Goal: Transaction & Acquisition: Purchase product/service

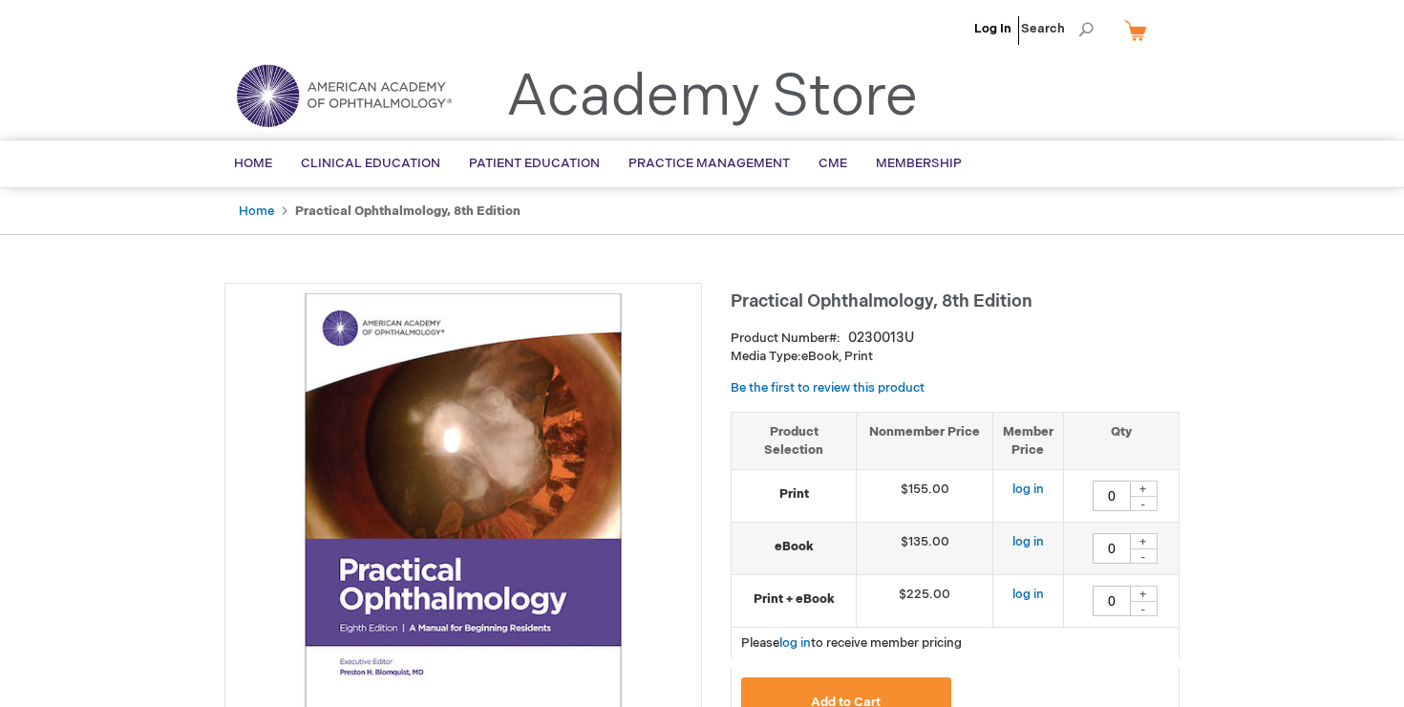
type input "0"
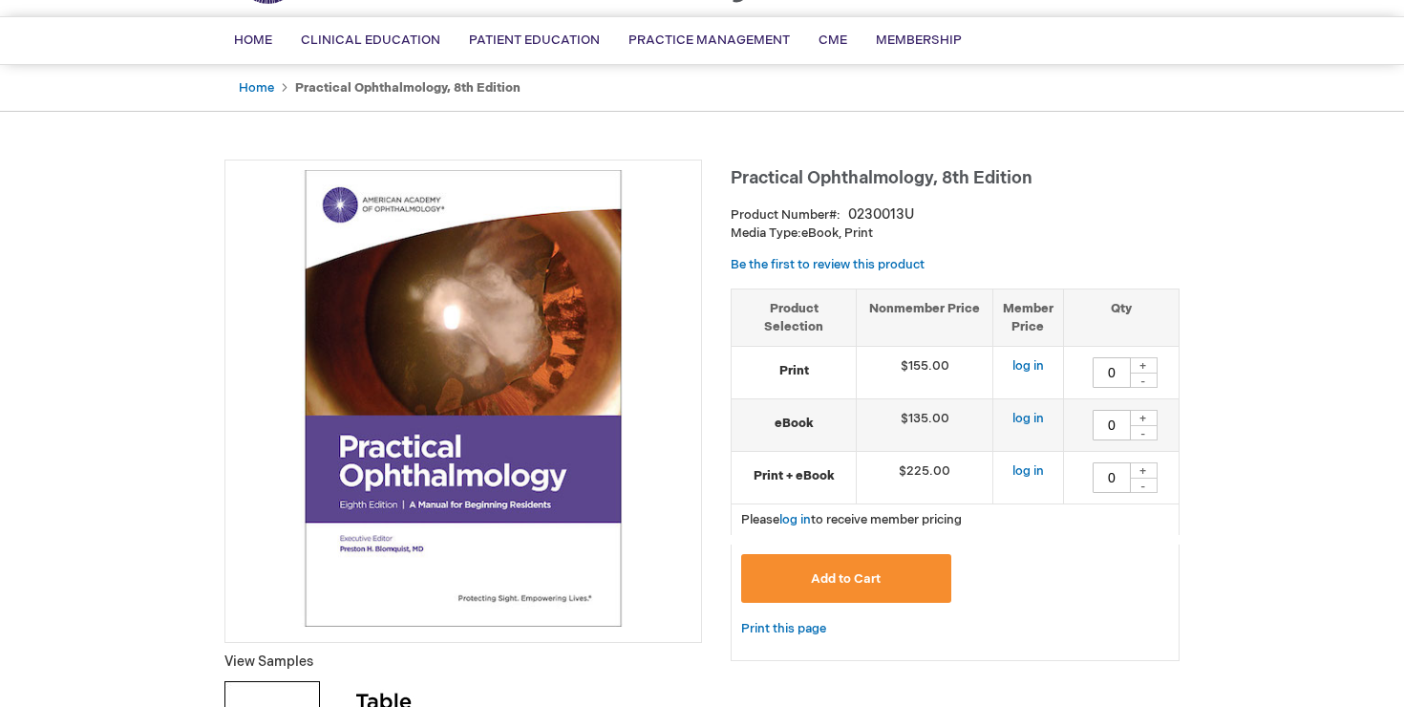
scroll to position [150, 0]
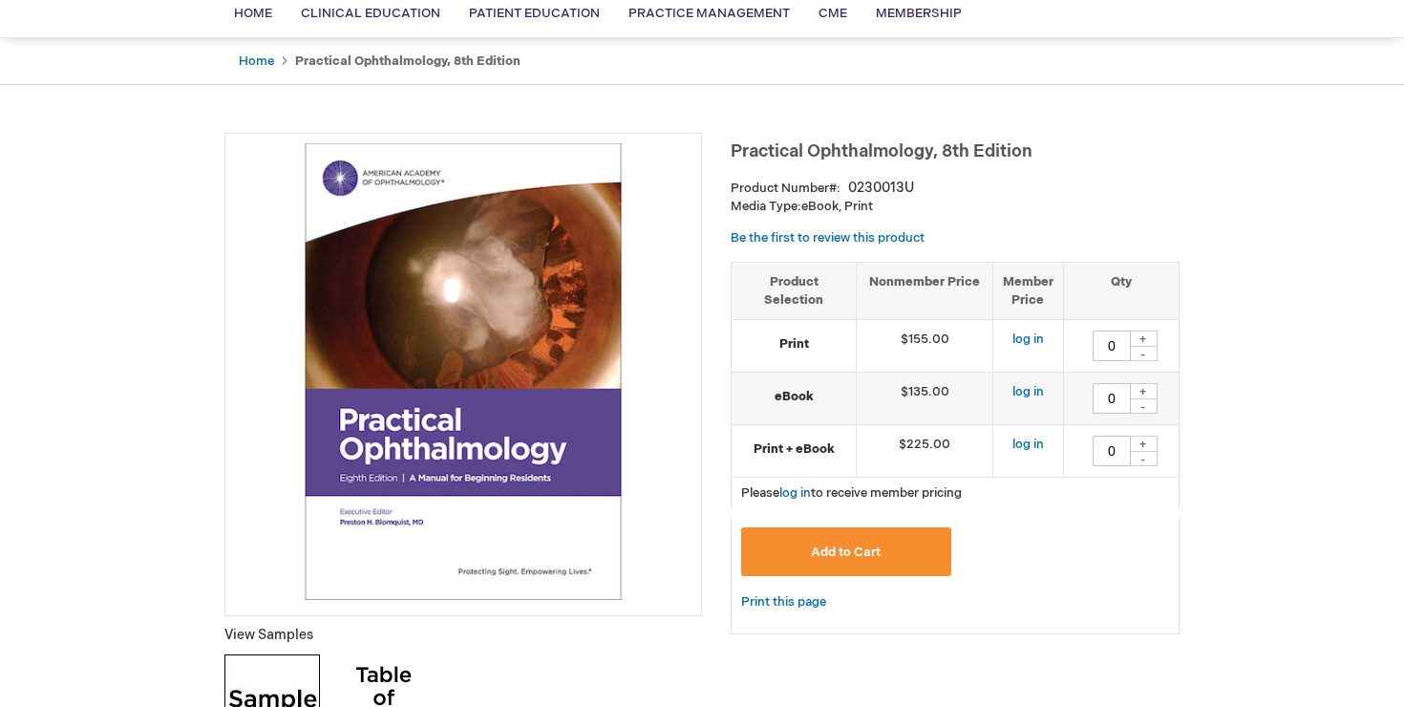
click at [556, 452] on img at bounding box center [463, 371] width 457 height 457
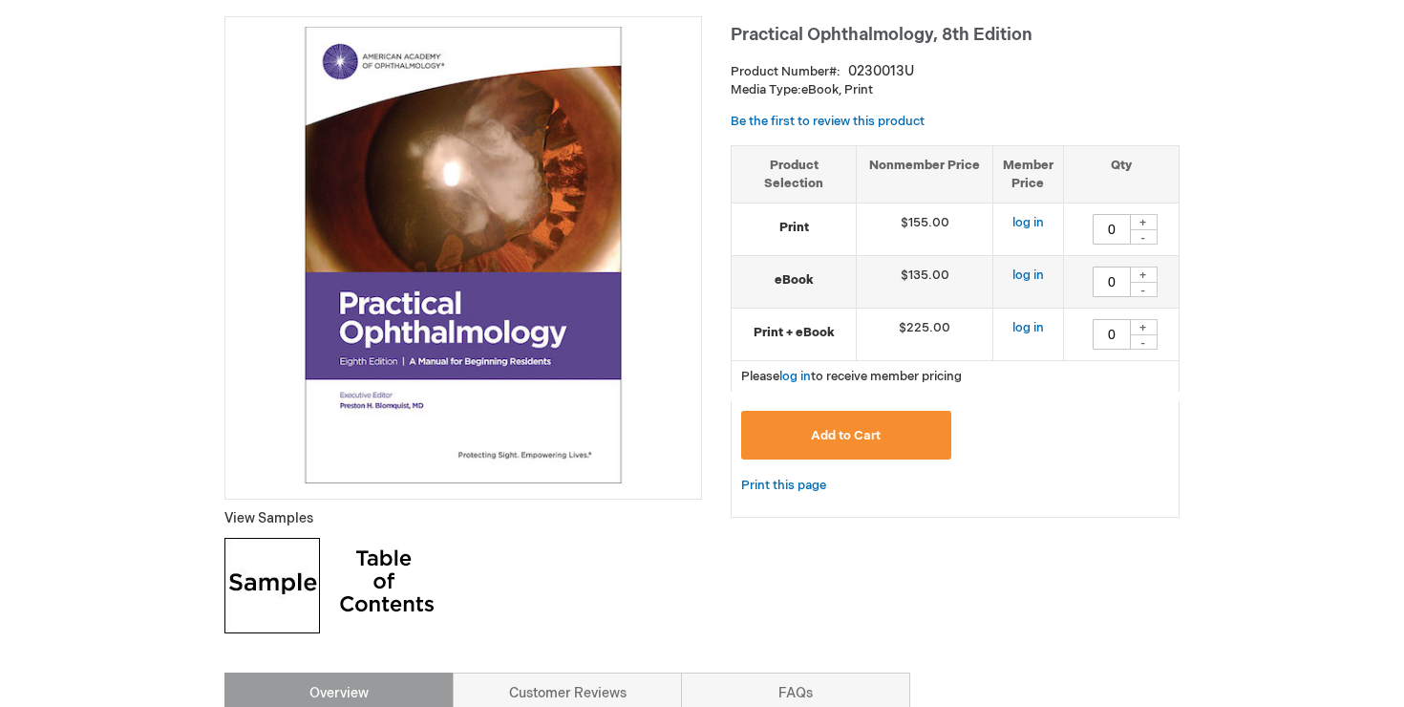
scroll to position [283, 0]
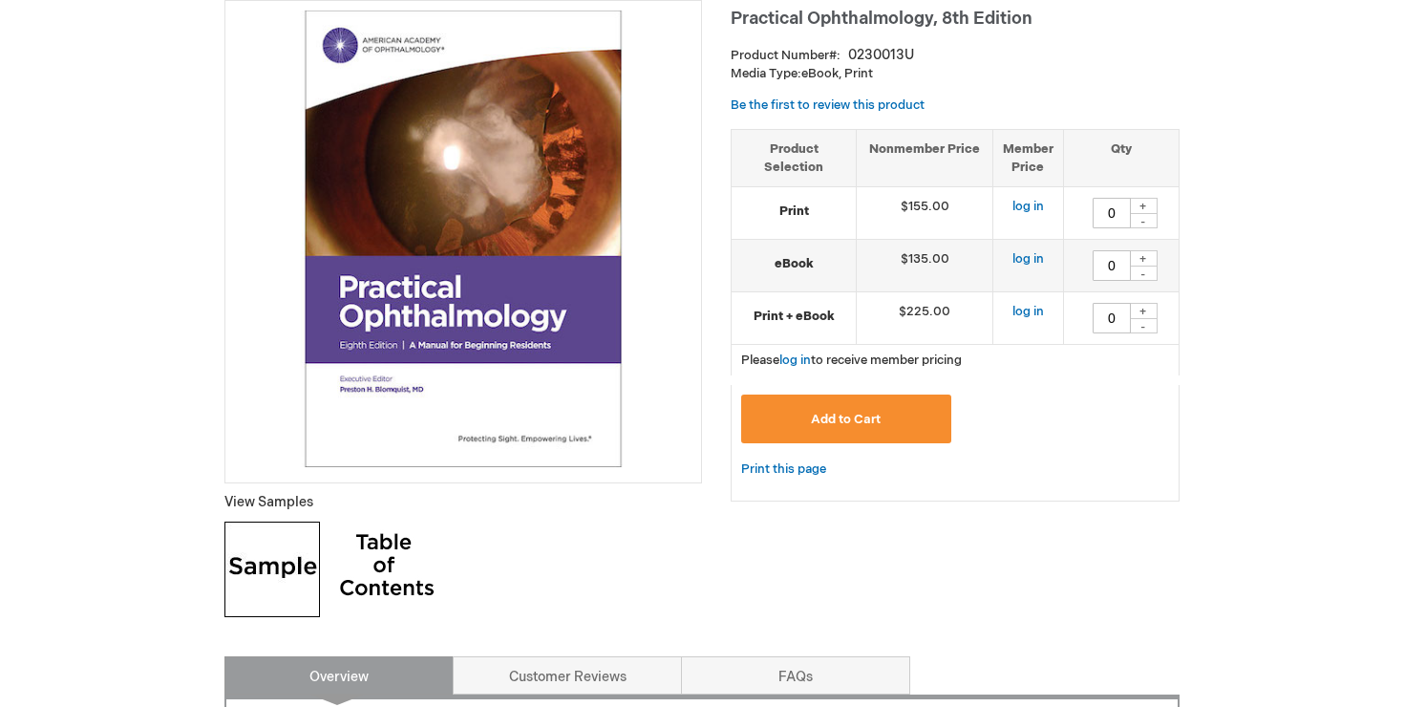
click at [290, 567] on img at bounding box center [273, 570] width 96 height 96
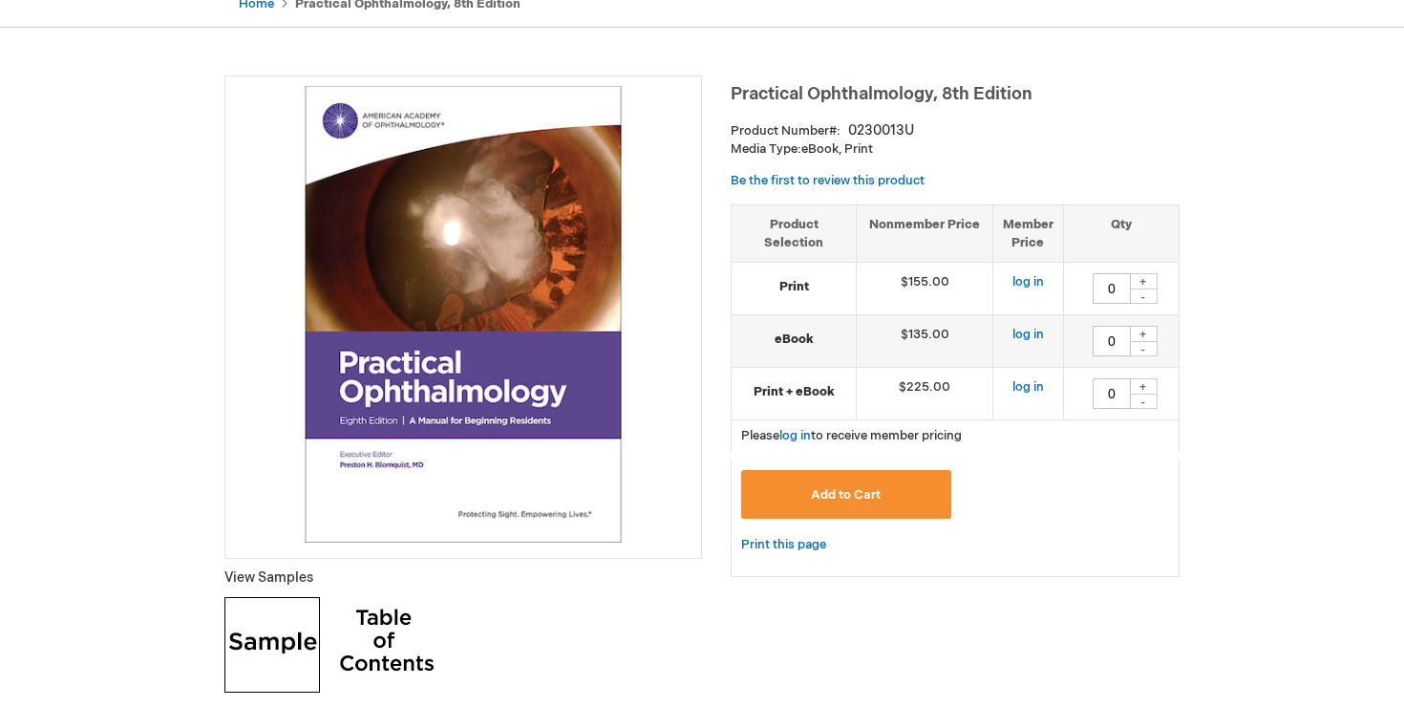
scroll to position [190, 0]
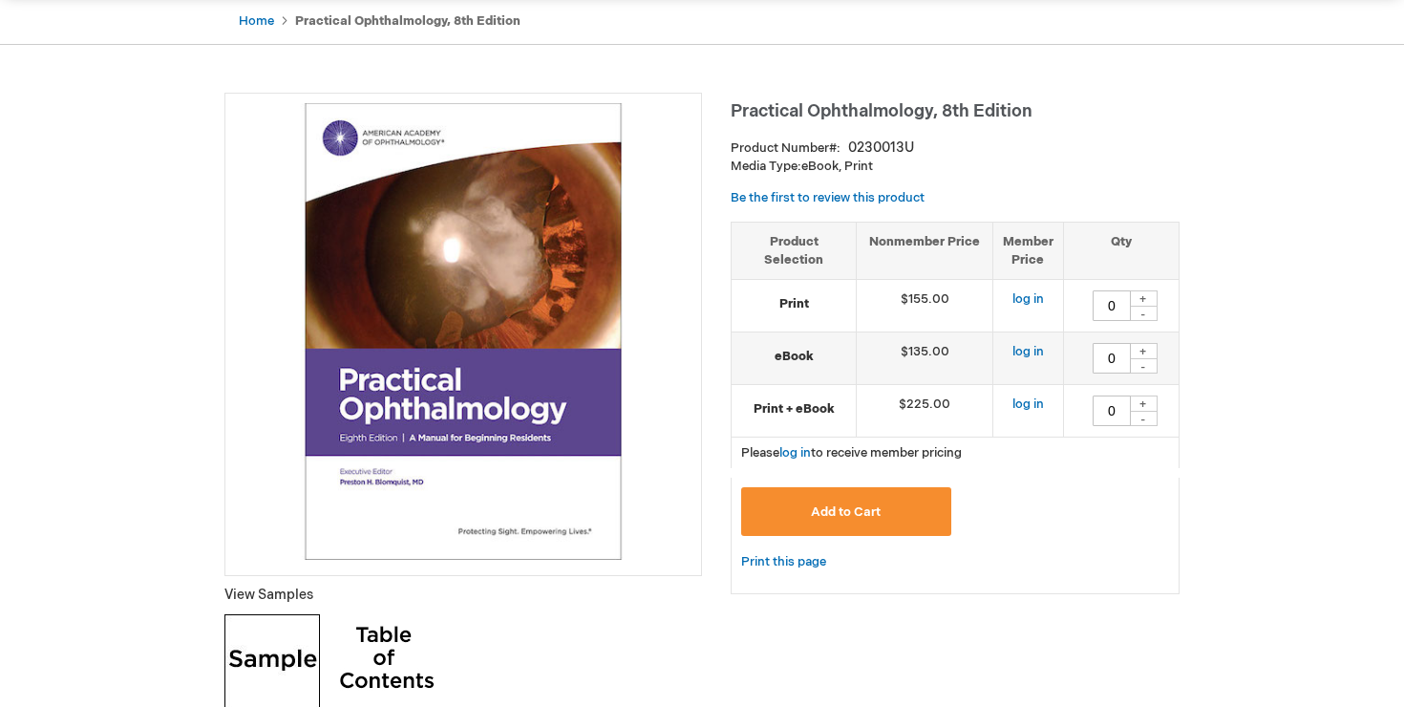
click at [891, 518] on button "Add to Cart" at bounding box center [846, 511] width 210 height 49
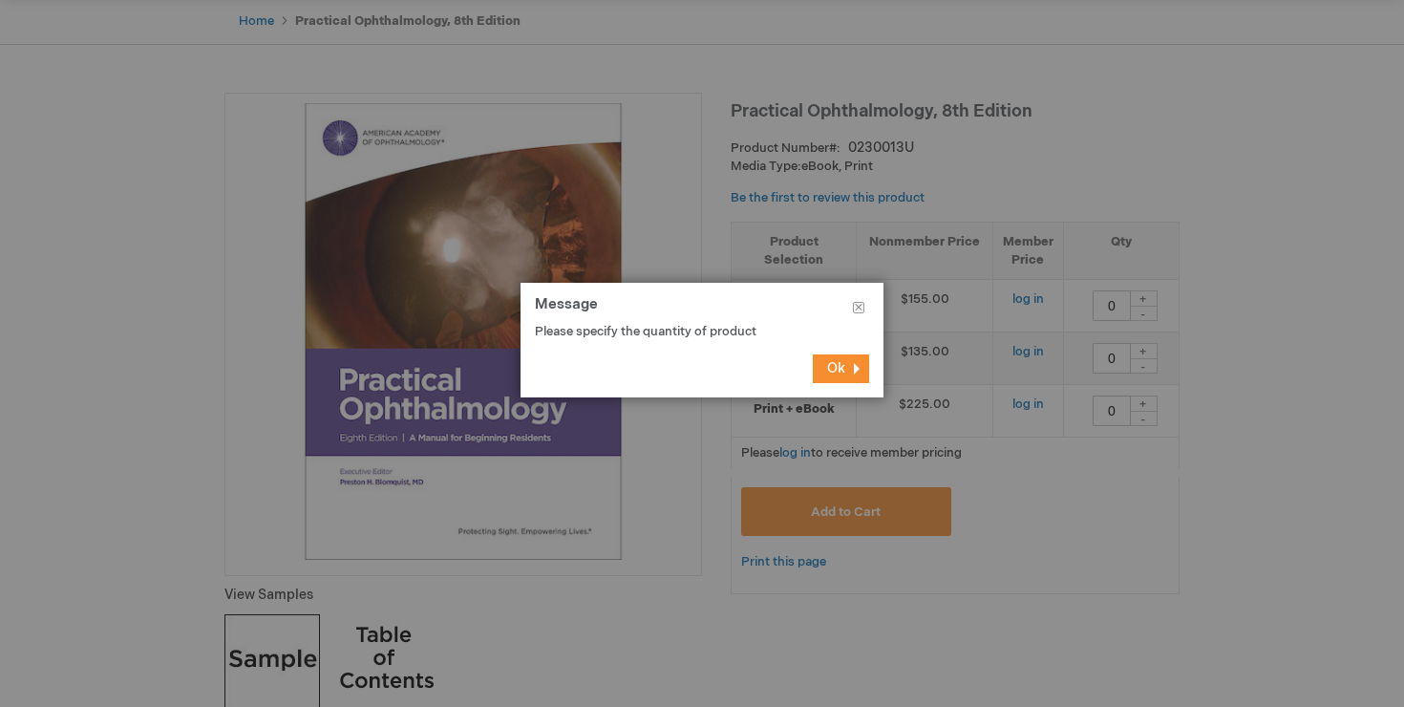
click at [957, 387] on div at bounding box center [702, 353] width 1404 height 707
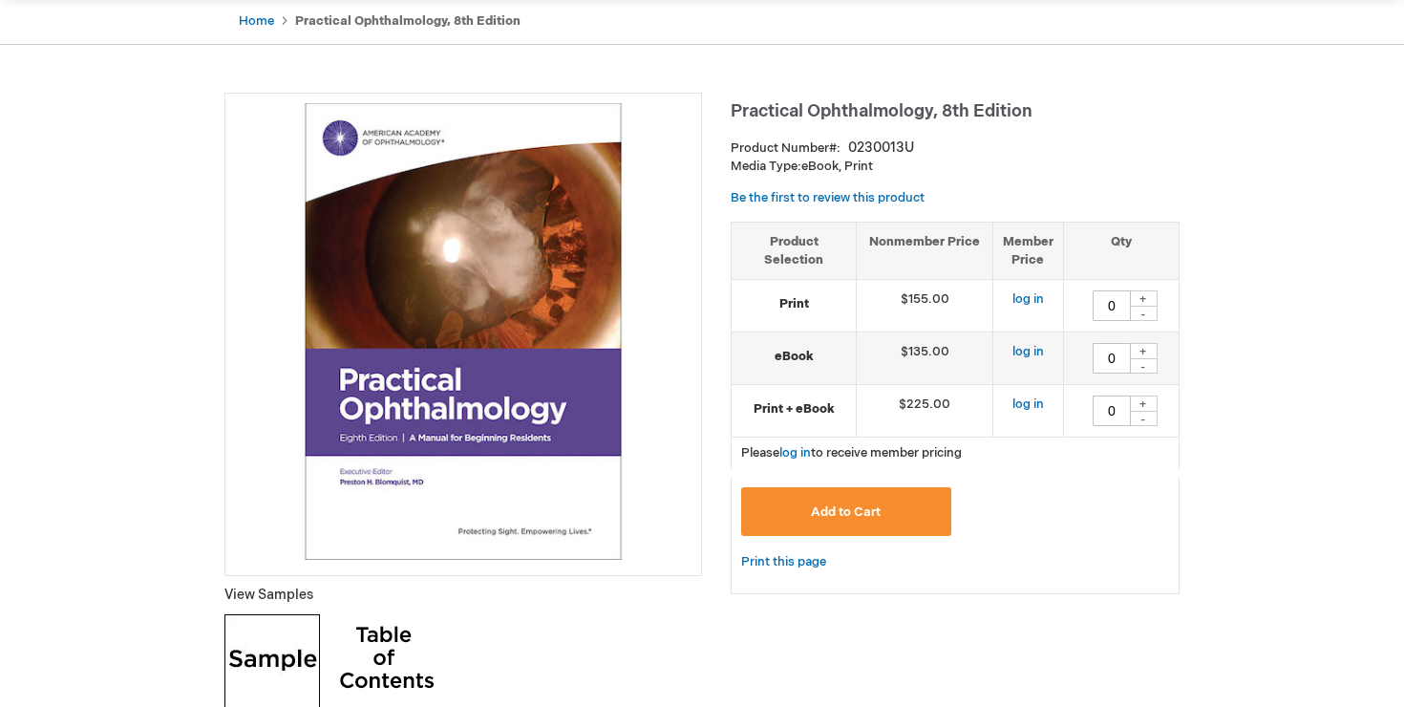
click at [888, 299] on td "$155.00" at bounding box center [925, 306] width 137 height 53
click at [965, 299] on td "$155.00" at bounding box center [925, 306] width 137 height 53
click at [1136, 294] on div "+" at bounding box center [1143, 298] width 29 height 16
type input "1"
click at [853, 513] on span "Add to Cart" at bounding box center [846, 511] width 70 height 15
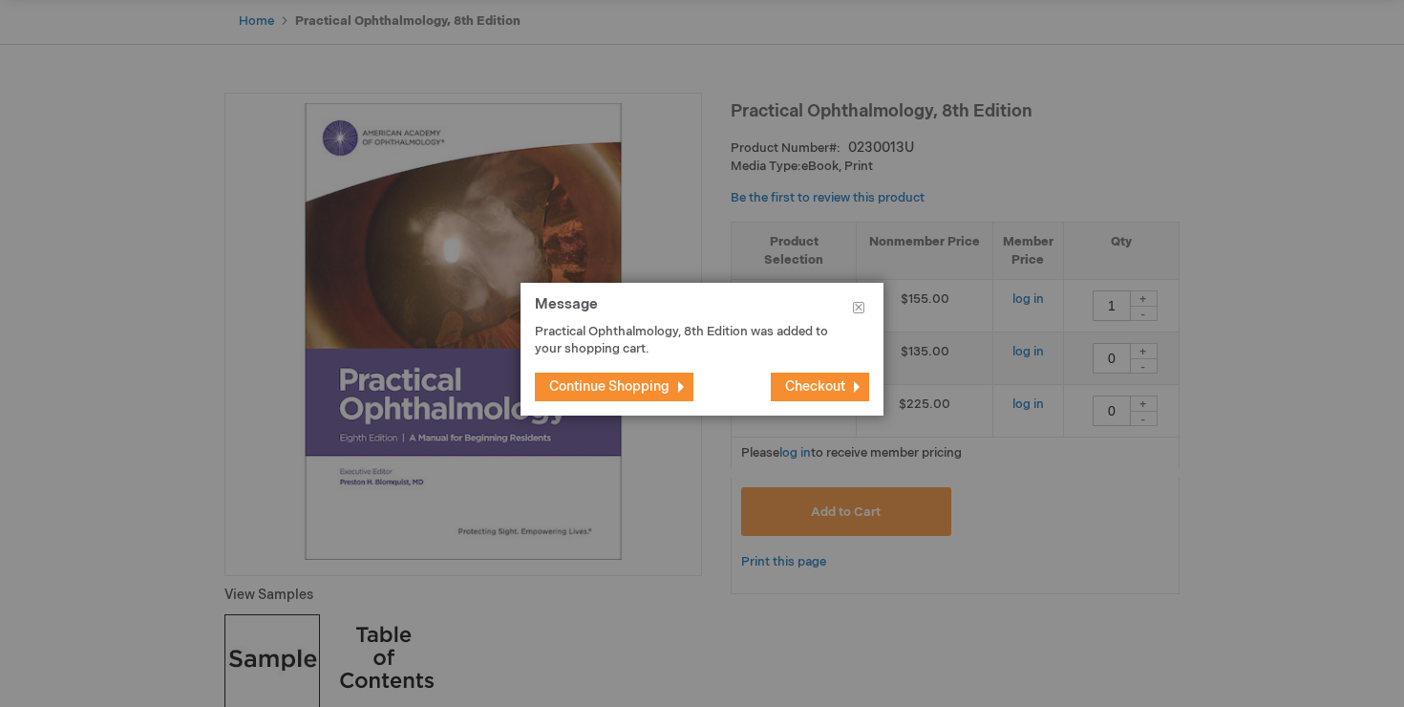
click at [820, 391] on span "Checkout" at bounding box center [815, 386] width 60 height 16
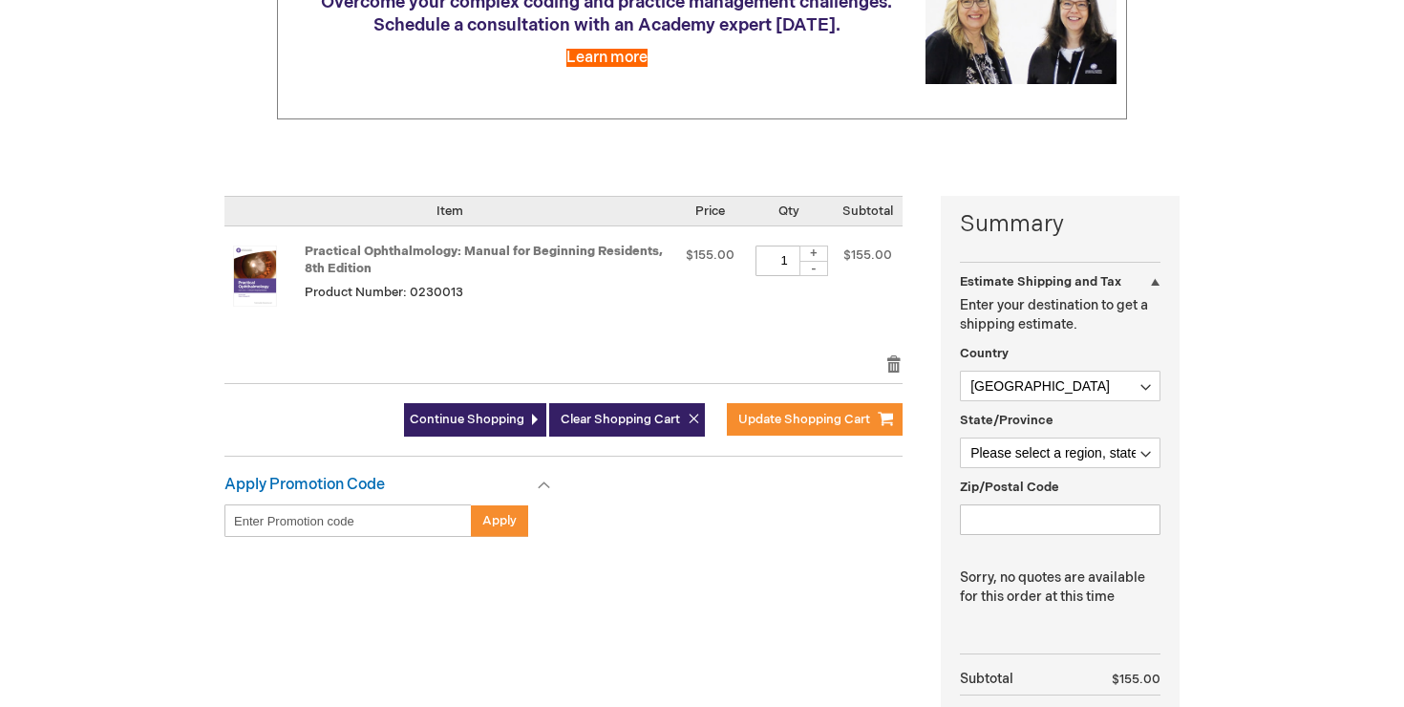
scroll to position [293, 0]
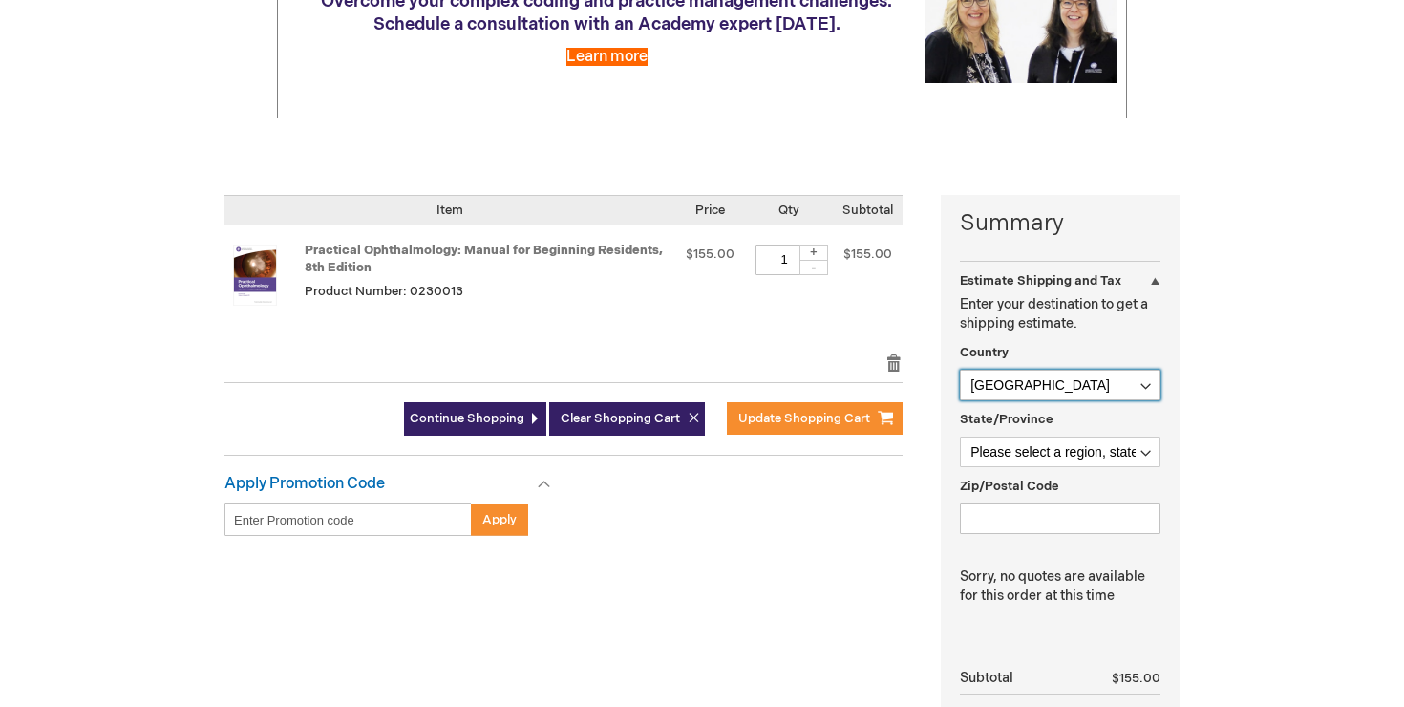
click at [1030, 389] on select "[GEOGRAPHIC_DATA] [GEOGRAPHIC_DATA] [GEOGRAPHIC_DATA] [GEOGRAPHIC_DATA] [US_STA…" at bounding box center [1060, 385] width 201 height 31
select select "VN"
click at [960, 370] on select "[GEOGRAPHIC_DATA] [GEOGRAPHIC_DATA] [GEOGRAPHIC_DATA] [GEOGRAPHIC_DATA] [US_STA…" at bounding box center [1060, 385] width 201 height 31
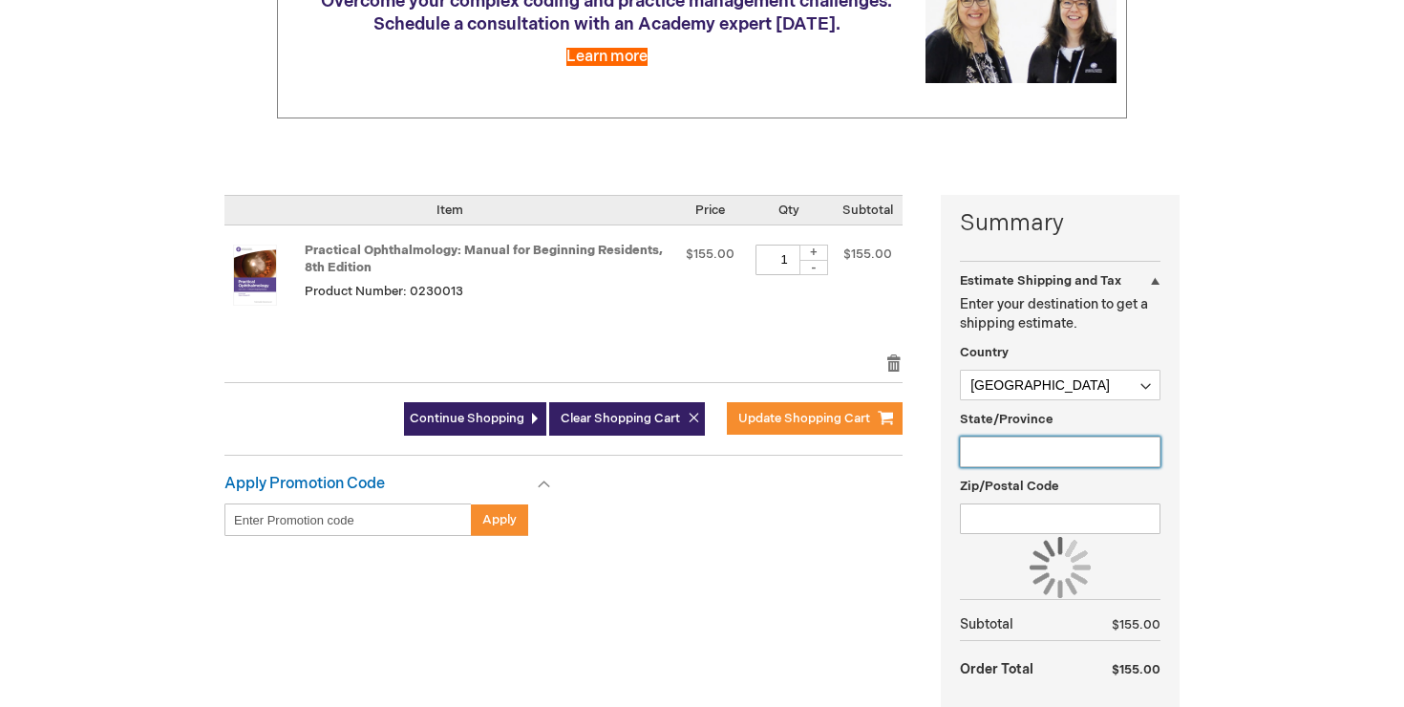
click at [1037, 447] on input "State/Province" at bounding box center [1060, 452] width 201 height 31
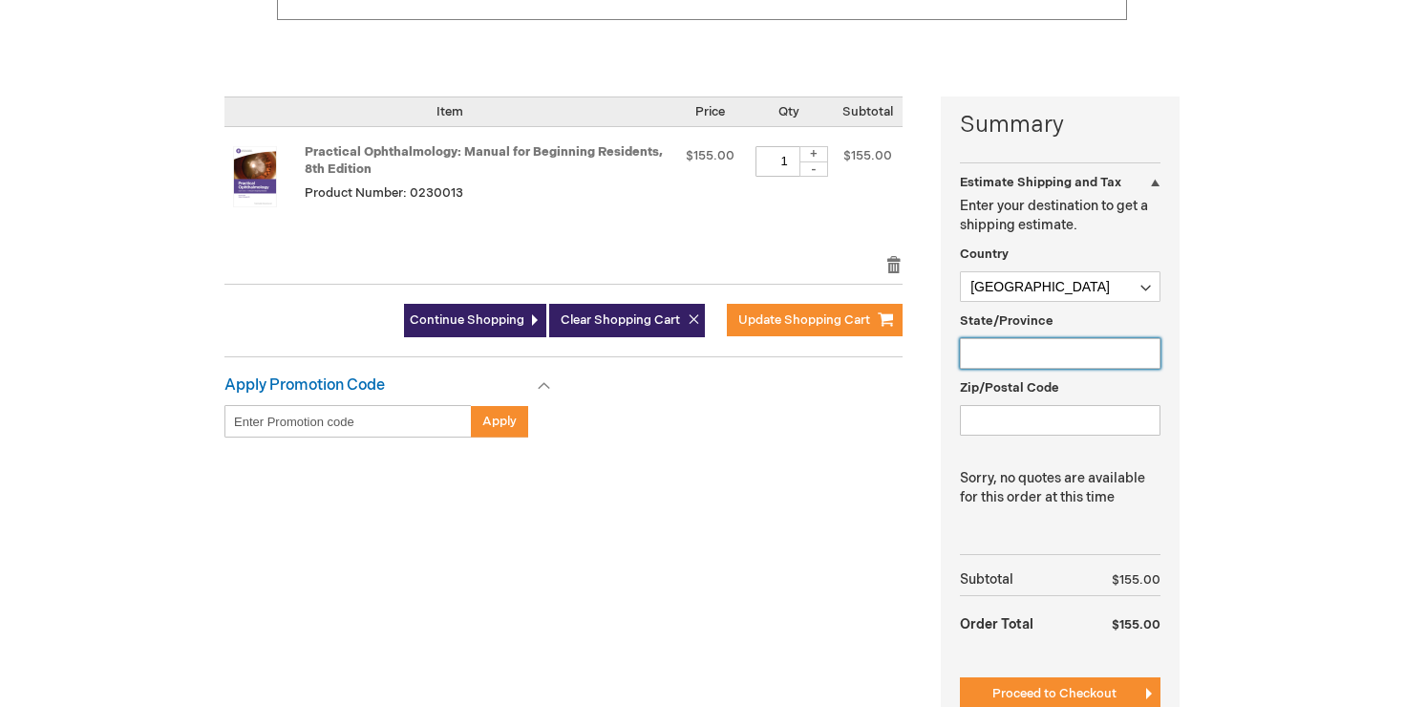
scroll to position [388, 0]
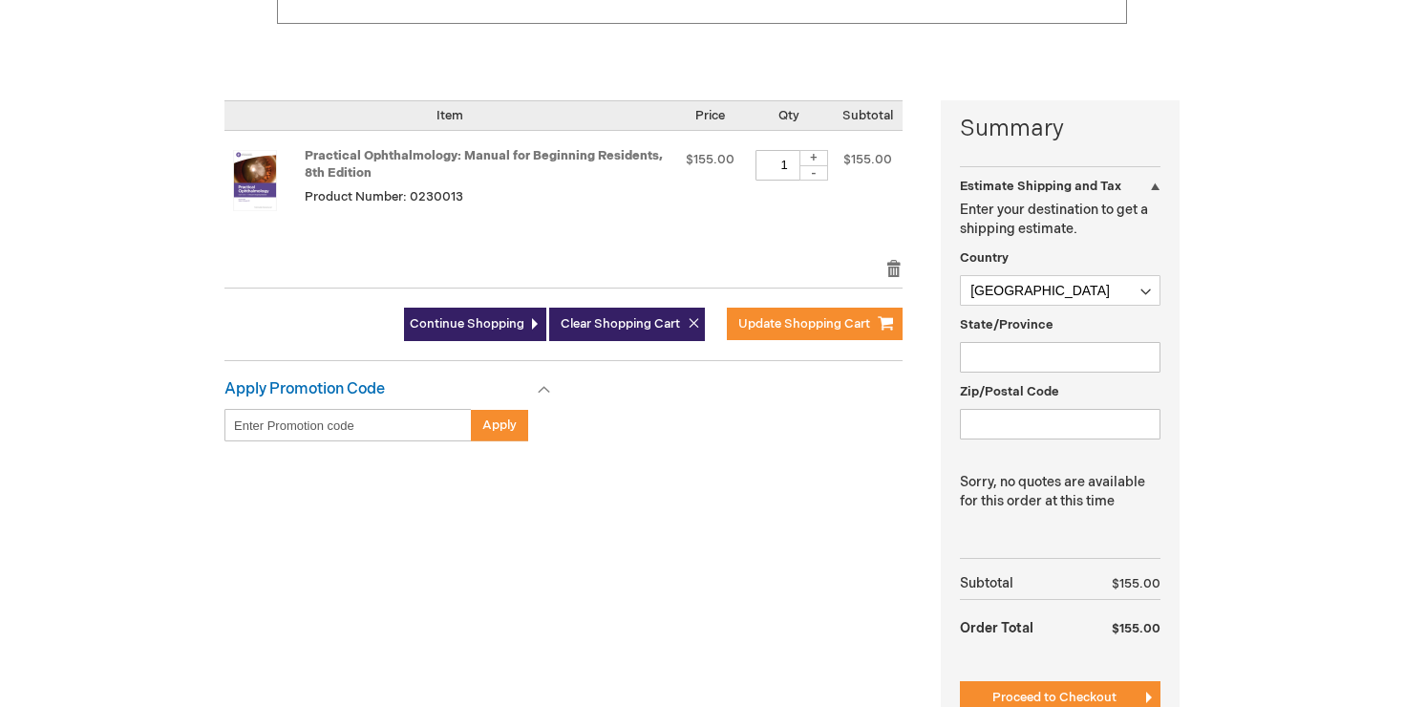
click at [913, 553] on div "Summary Estimate Shipping and Tax Estimate Shipping and Tax Enter your destinat…" at bounding box center [702, 430] width 955 height 661
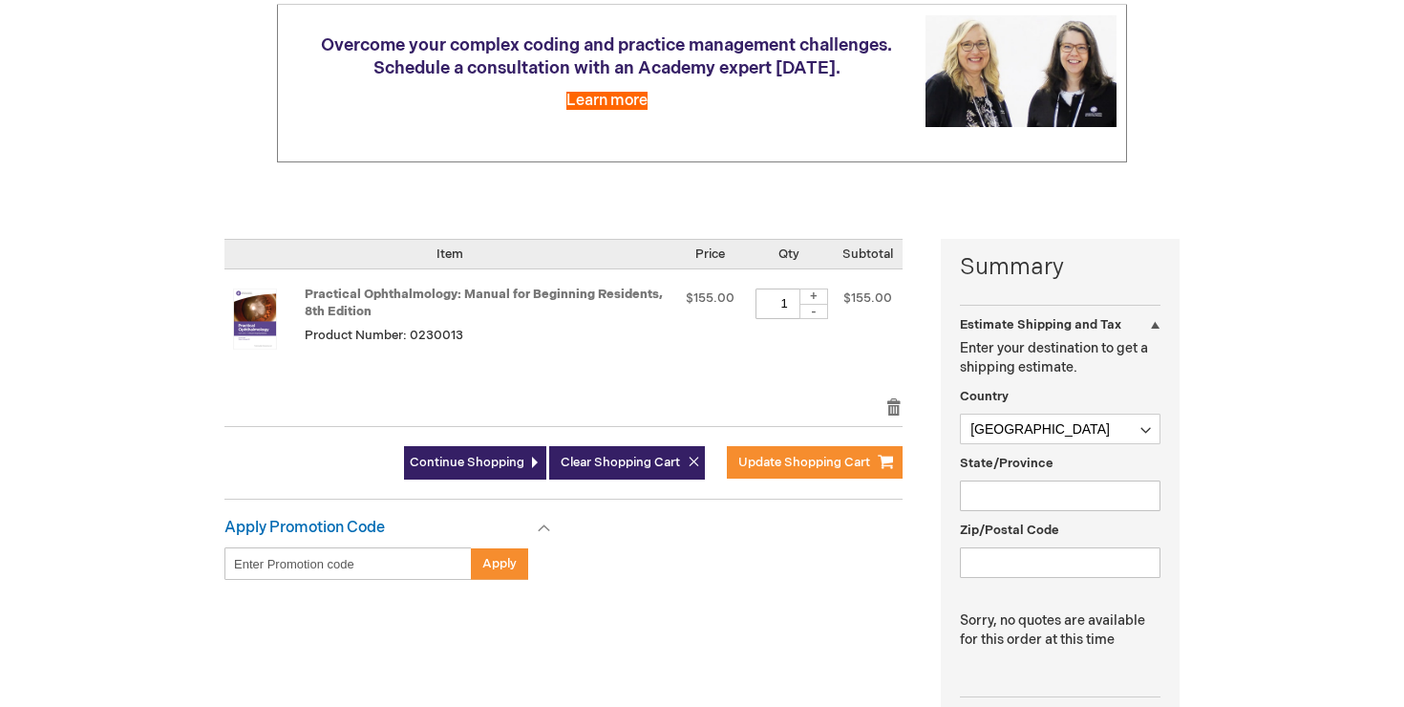
scroll to position [179, 0]
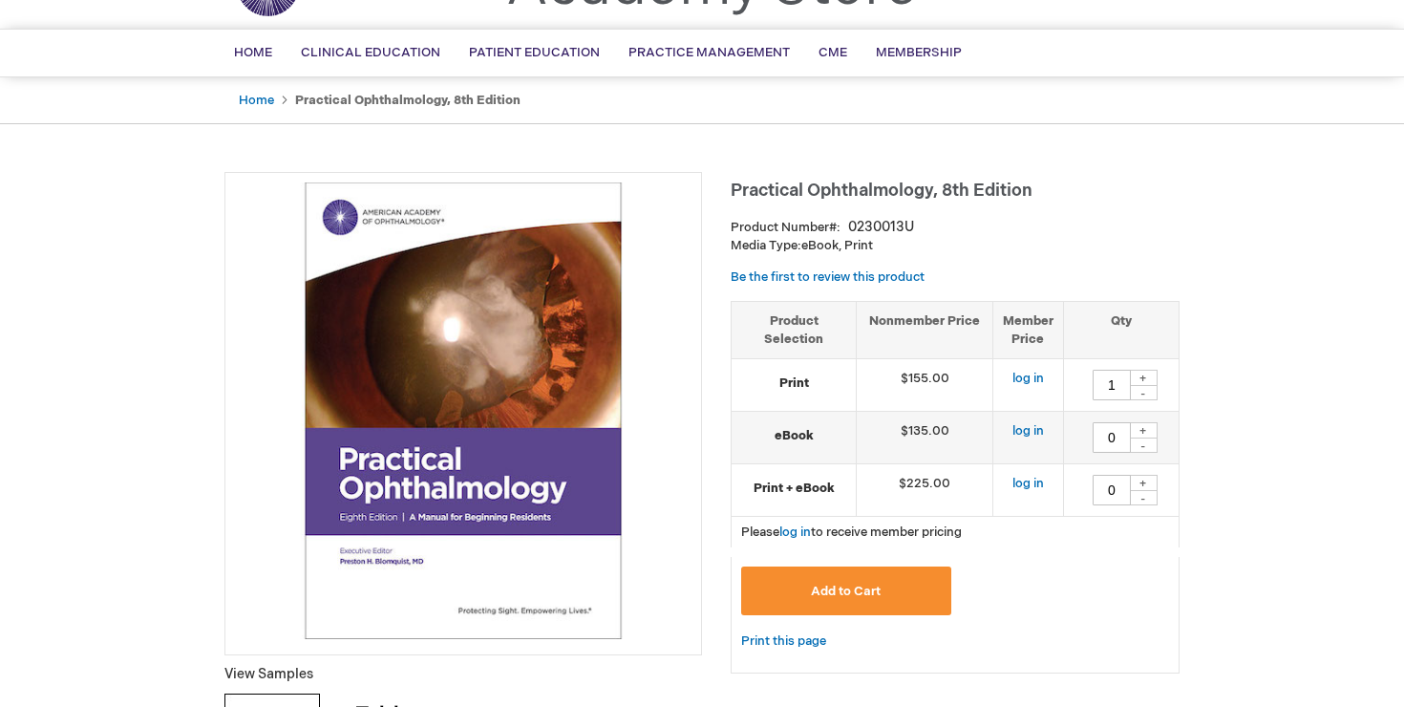
scroll to position [148, 0]
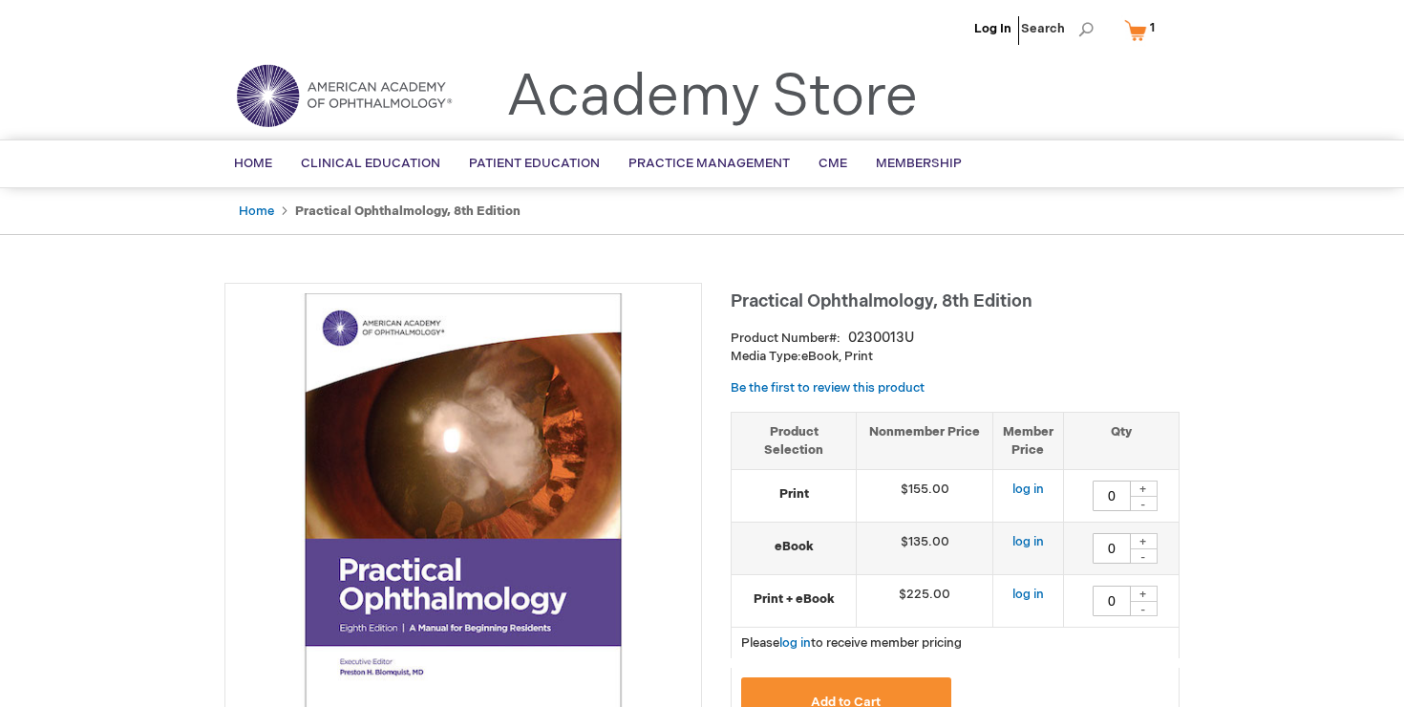
click at [738, 304] on span "Practical Ophthalmology, 8th Edition" at bounding box center [882, 301] width 302 height 20
drag, startPoint x: 731, startPoint y: 294, endPoint x: 1062, endPoint y: 294, distance: 331.5
click at [1062, 294] on h1 "Practical Ophthalmology, 8th Edition" at bounding box center [955, 299] width 449 height 32
copy span "Practical Ophthalmology, 8th Edition"
